Goal: Transaction & Acquisition: Download file/media

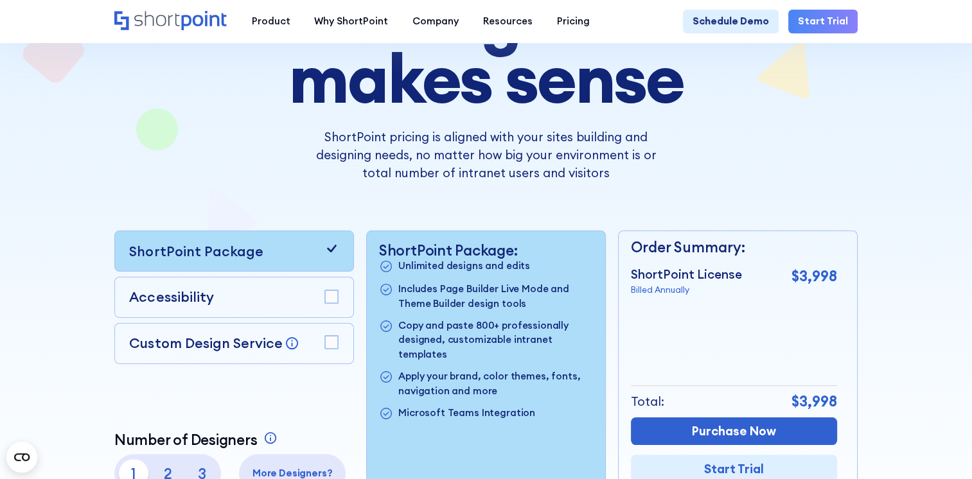
scroll to position [257, 0]
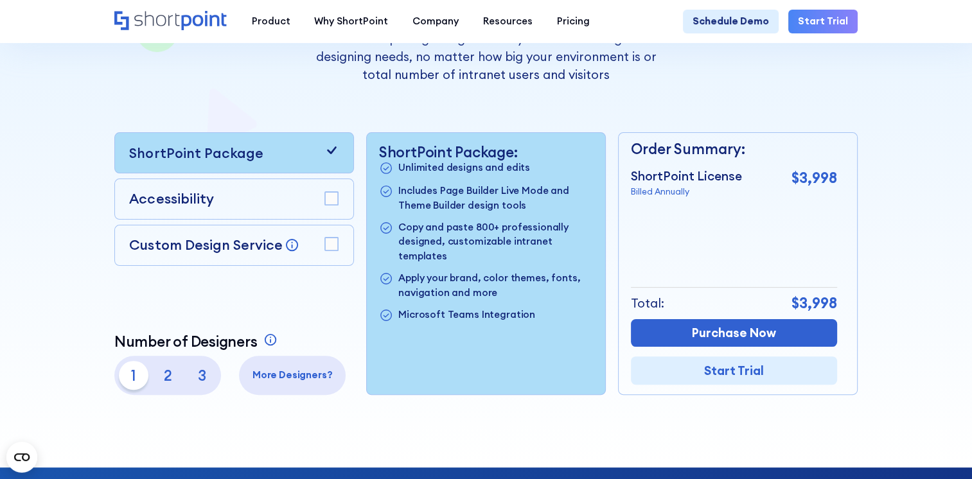
click at [277, 205] on div "Accessibility" at bounding box center [233, 199] width 209 height 21
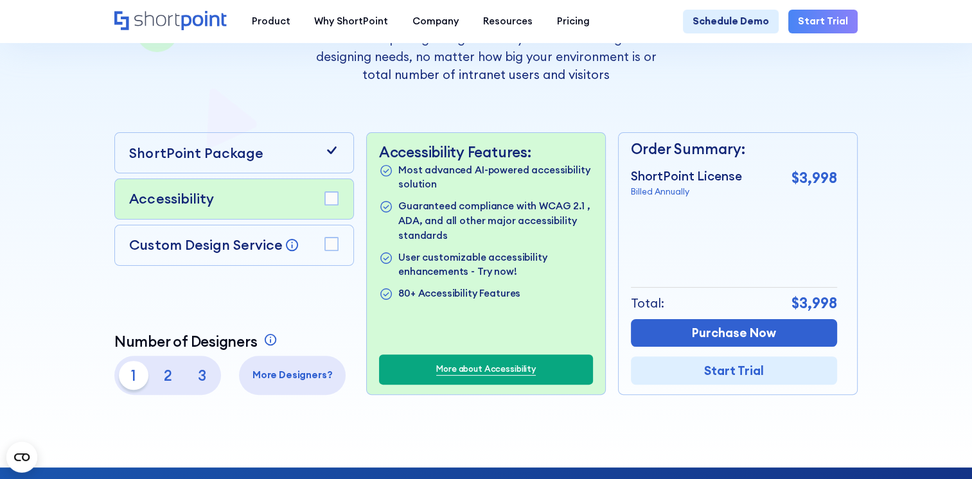
click at [329, 206] on rect at bounding box center [331, 198] width 13 height 13
click at [325, 245] on rect at bounding box center [331, 244] width 13 height 13
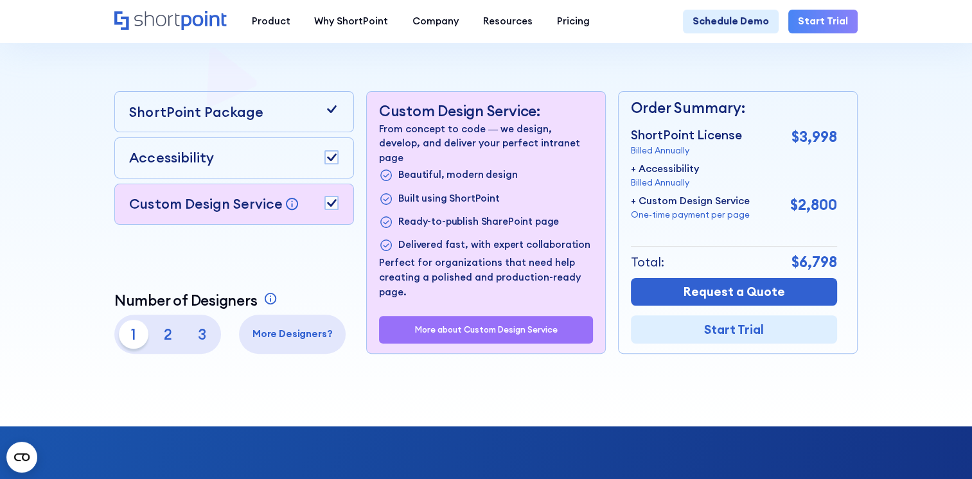
scroll to position [321, 0]
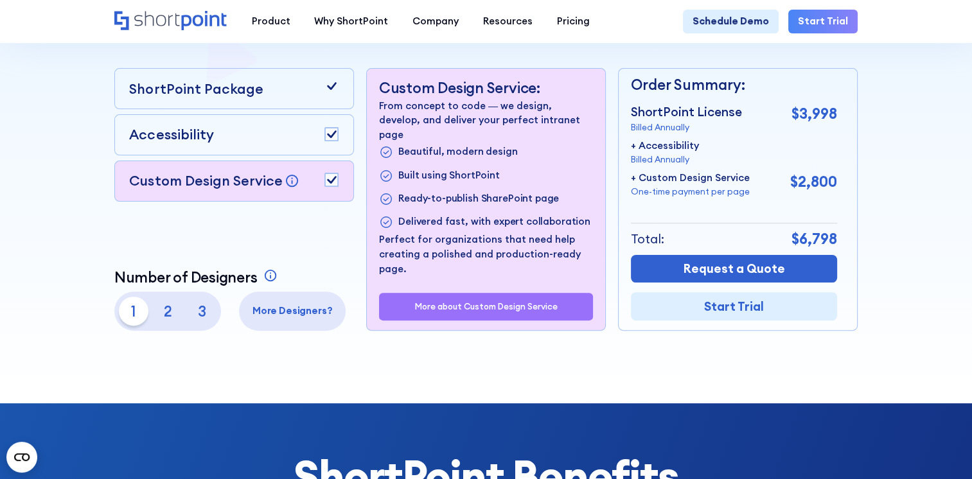
click at [164, 319] on p "2" at bounding box center [167, 311] width 29 height 29
click at [134, 315] on p "1" at bounding box center [133, 311] width 29 height 29
click at [157, 310] on p "2" at bounding box center [167, 311] width 29 height 29
click at [204, 310] on p "3" at bounding box center [201, 311] width 29 height 29
click at [130, 321] on p "1" at bounding box center [133, 311] width 29 height 29
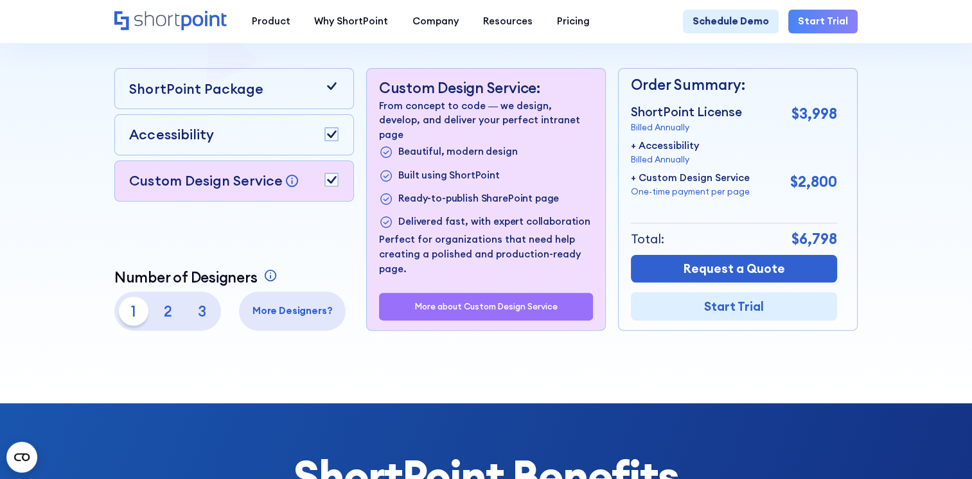
click at [171, 315] on p "2" at bounding box center [167, 311] width 29 height 29
click at [135, 326] on p "1" at bounding box center [133, 311] width 29 height 29
click at [198, 309] on p "3" at bounding box center [201, 311] width 29 height 29
click at [179, 317] on p "2" at bounding box center [167, 311] width 29 height 29
click at [211, 310] on p "3" at bounding box center [201, 311] width 29 height 29
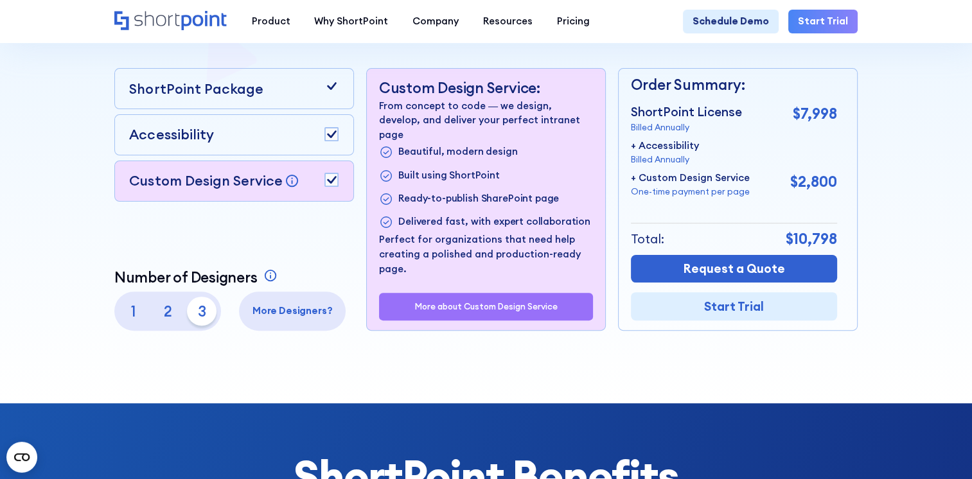
click at [141, 320] on p "1" at bounding box center [133, 311] width 29 height 29
click at [319, 315] on p "More Designers?" at bounding box center [292, 311] width 97 height 15
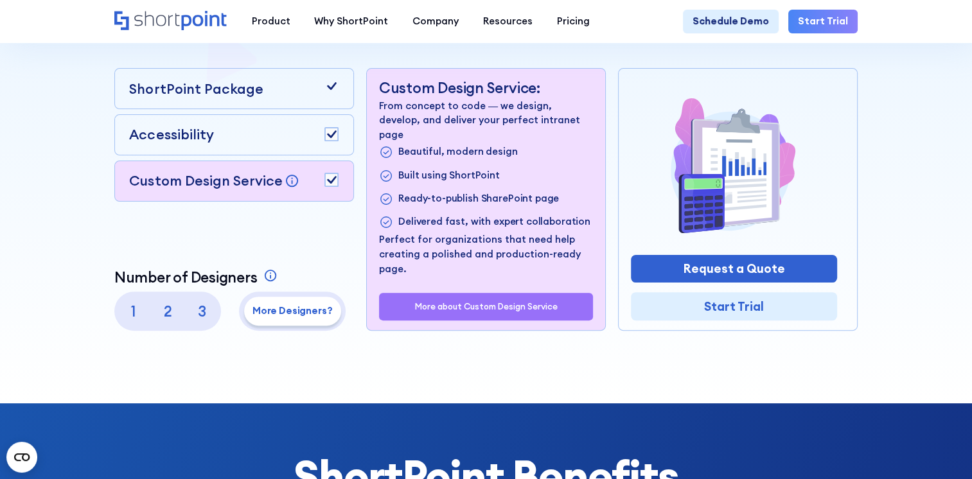
click at [123, 312] on p "1" at bounding box center [133, 311] width 29 height 29
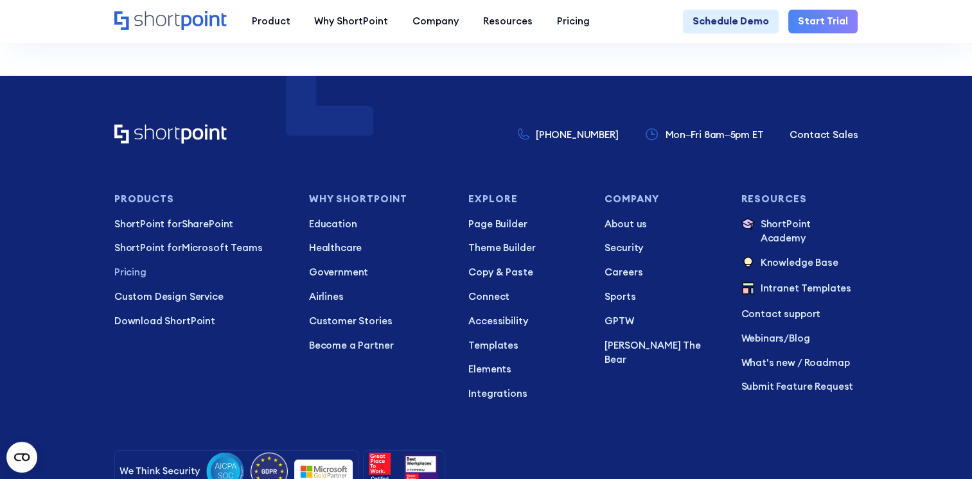
scroll to position [2992, 0]
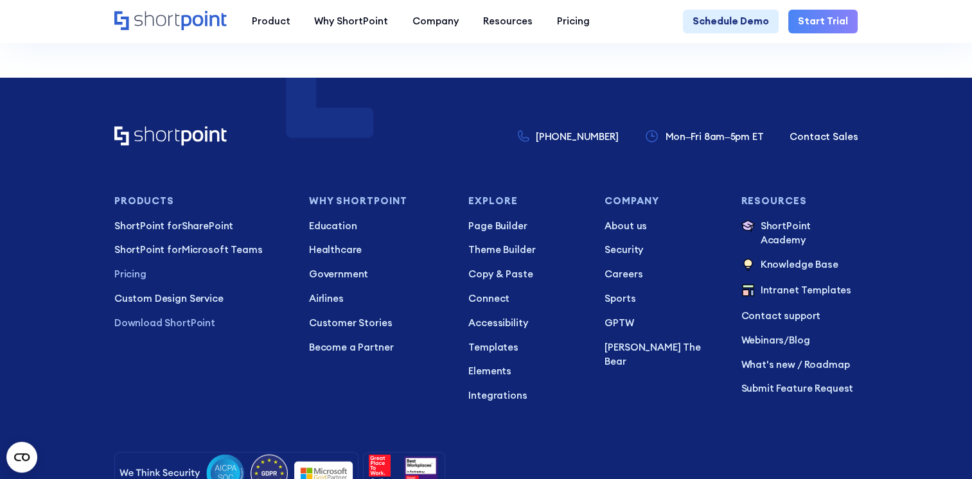
click at [177, 321] on p "Download ShortPoint" at bounding box center [201, 323] width 175 height 15
